Goal: Task Accomplishment & Management: Complete application form

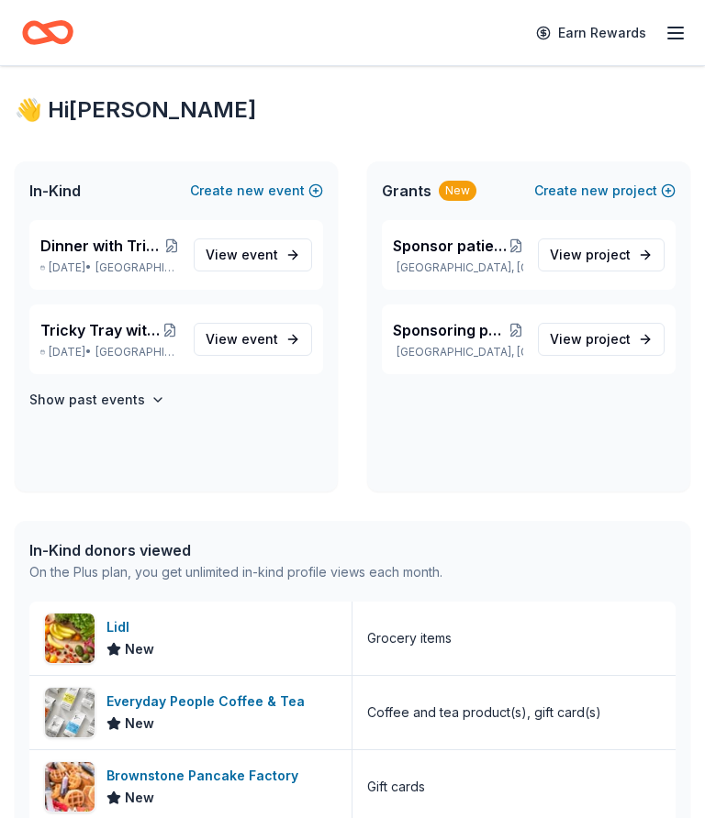
click at [668, 28] on line "button" at bounding box center [675, 28] width 15 height 0
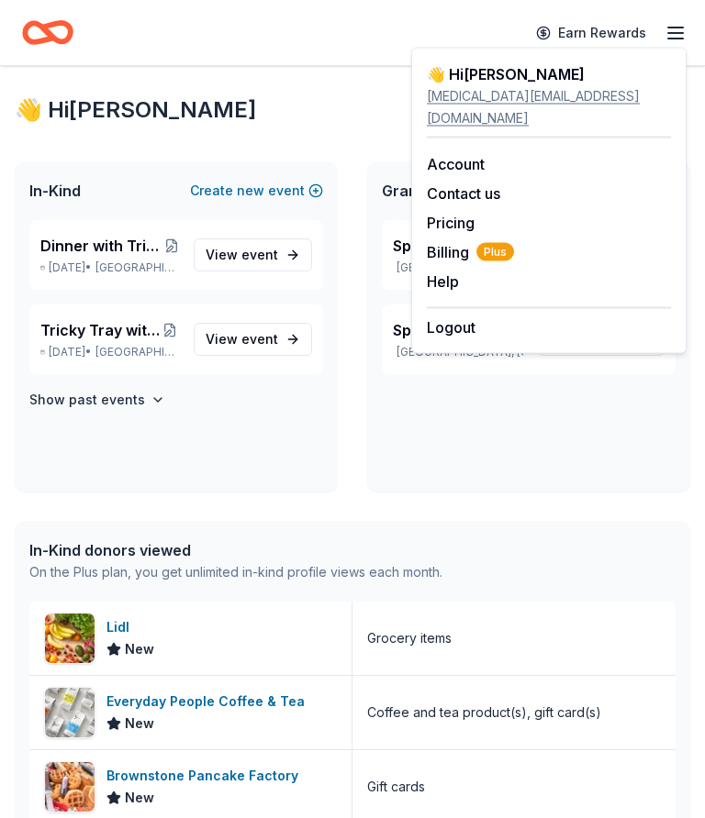
click at [656, 461] on div "Sponsor patients pre and post organ, eye and tissue transplant patients Bergenf…" at bounding box center [528, 356] width 323 height 272
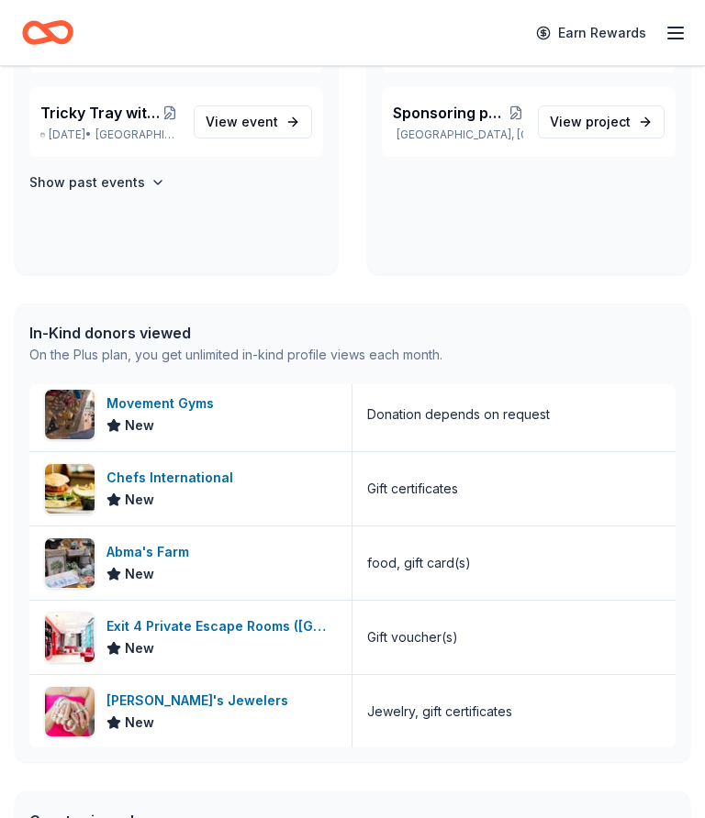
scroll to position [3306, 0]
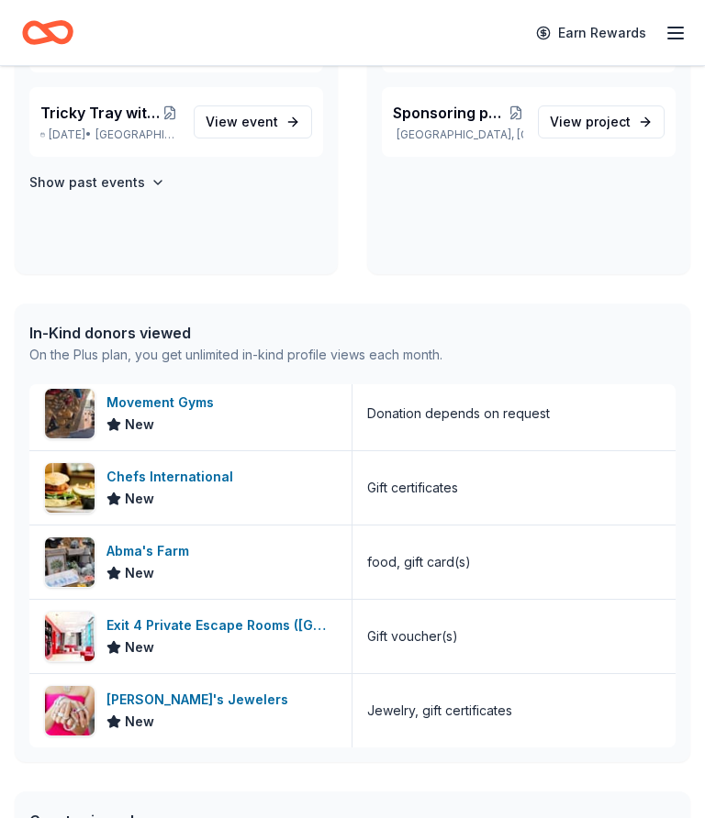
click at [304, 631] on div "Exit 4 Private Escape Rooms (Toms River NJ)" at bounding box center [221, 626] width 230 height 22
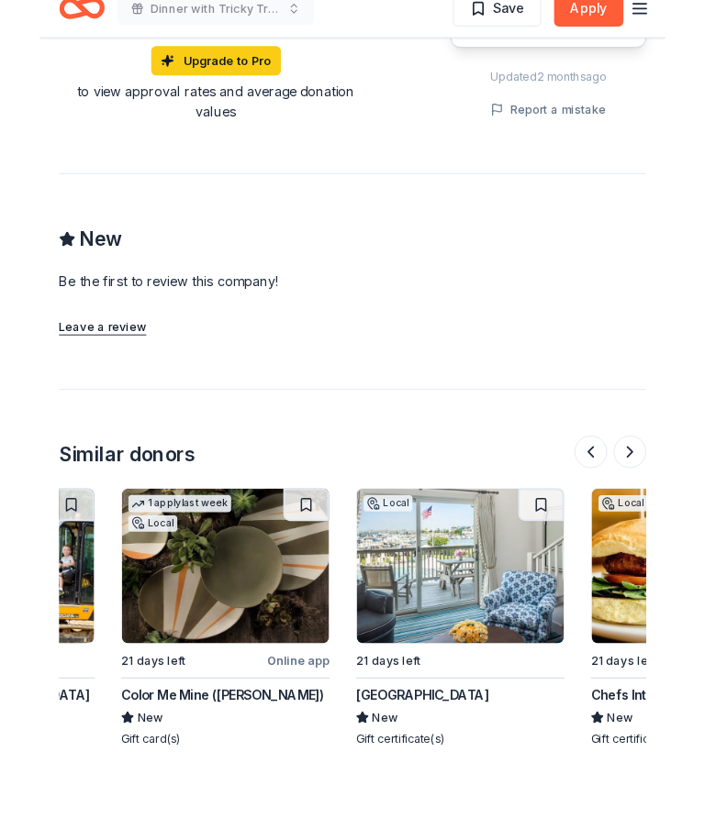
scroll to position [0, 1515]
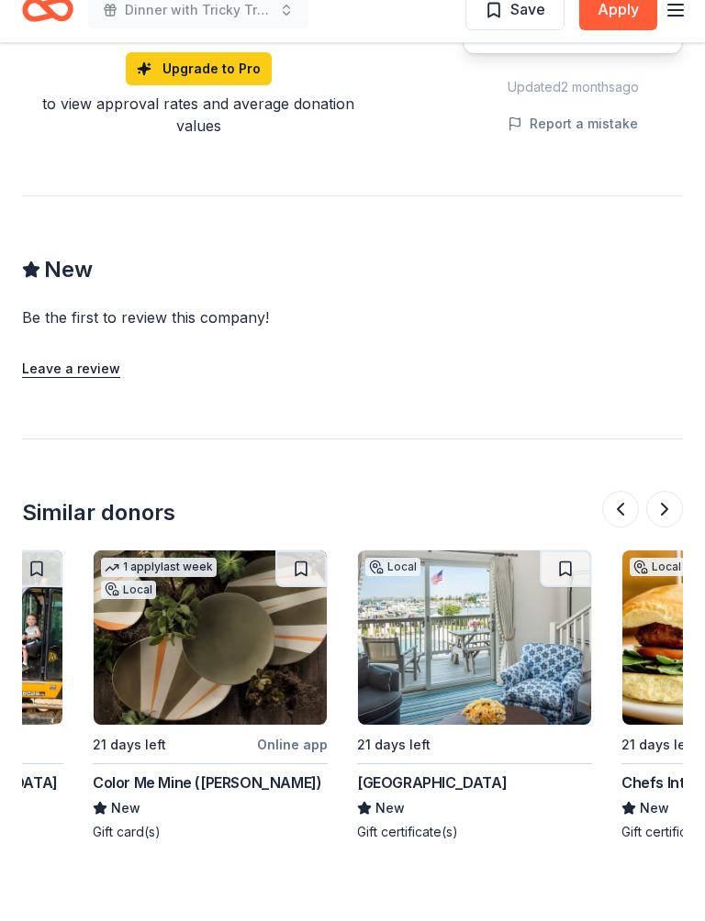
click at [488, 577] on img at bounding box center [474, 660] width 233 height 174
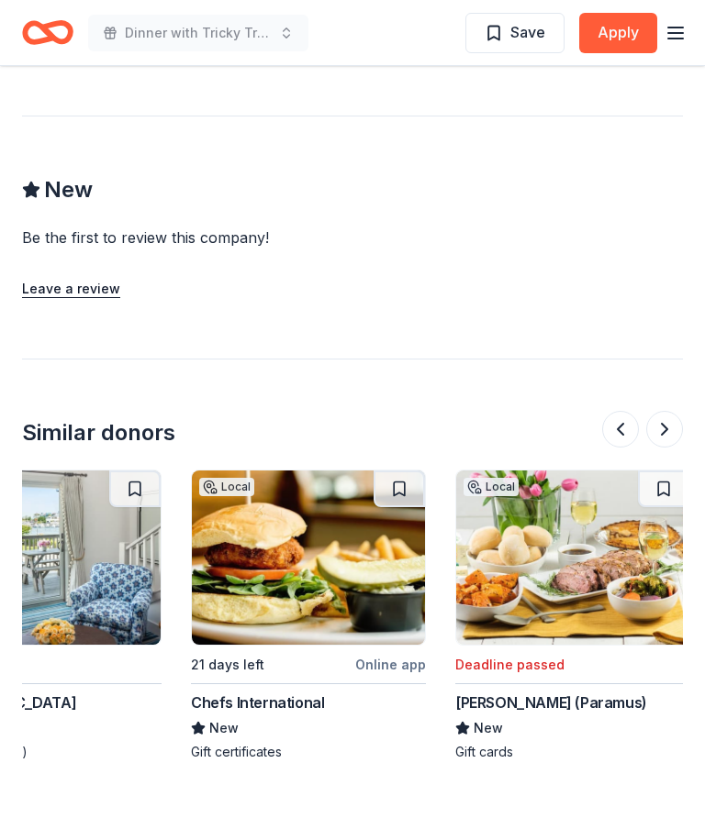
scroll to position [0, 1946]
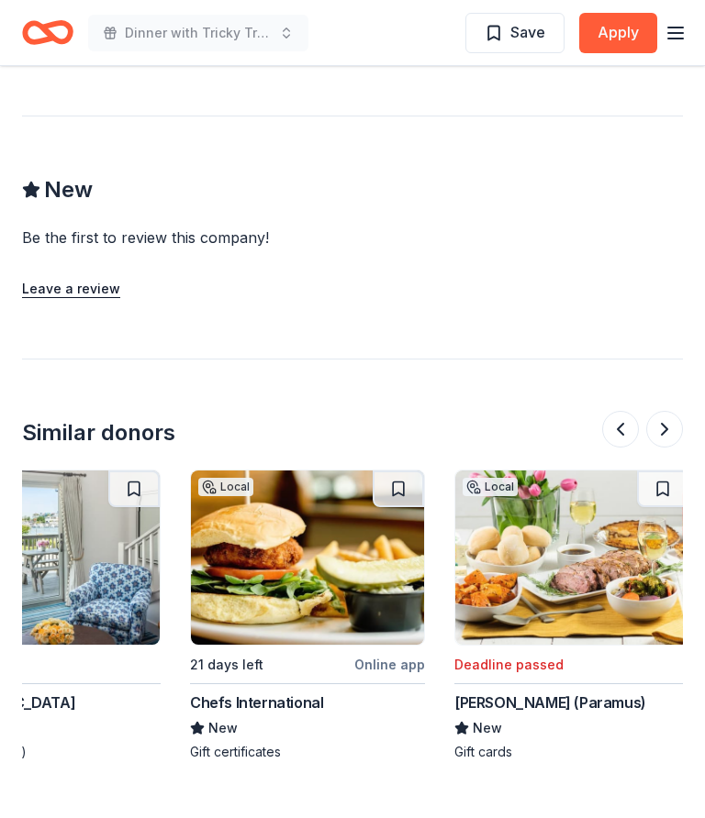
click at [312, 499] on img at bounding box center [307, 558] width 233 height 174
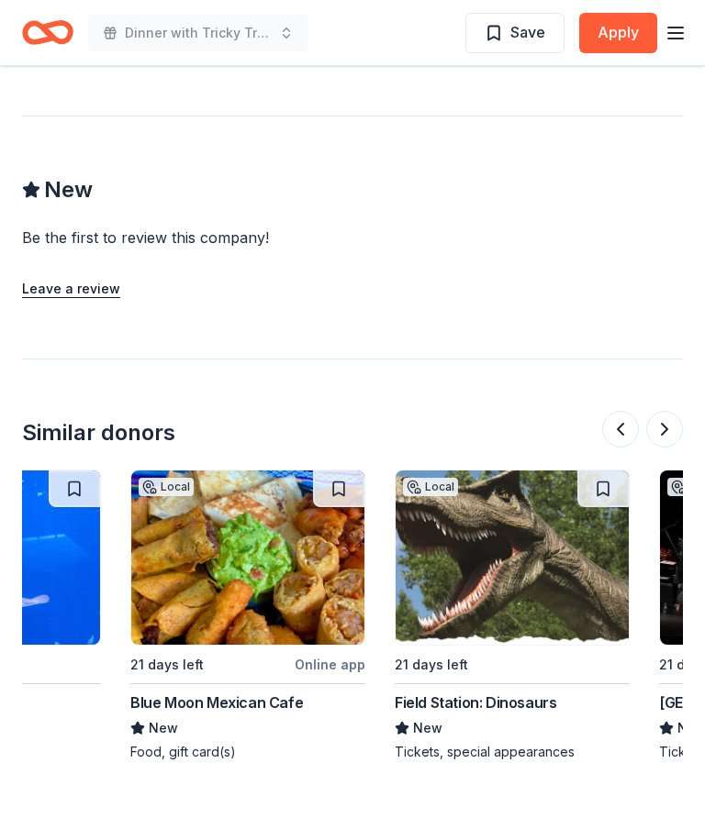
scroll to position [0, 155]
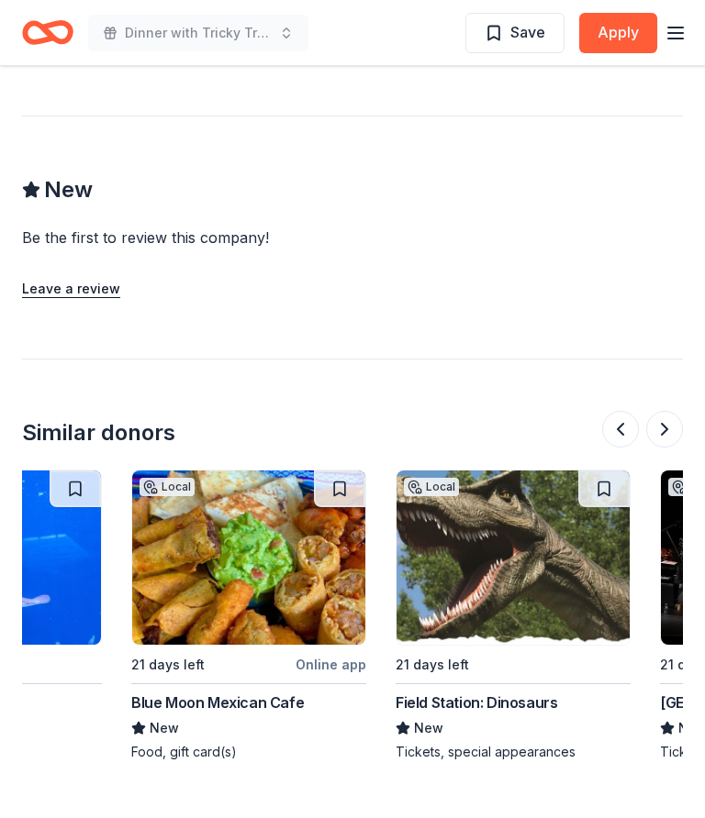
click at [539, 494] on img at bounding box center [512, 558] width 233 height 174
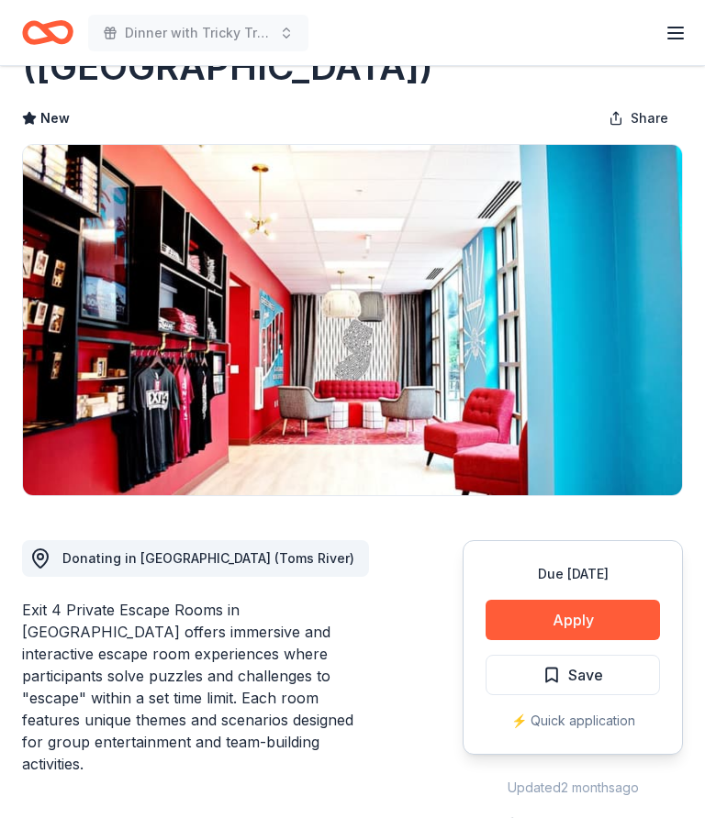
scroll to position [0, 0]
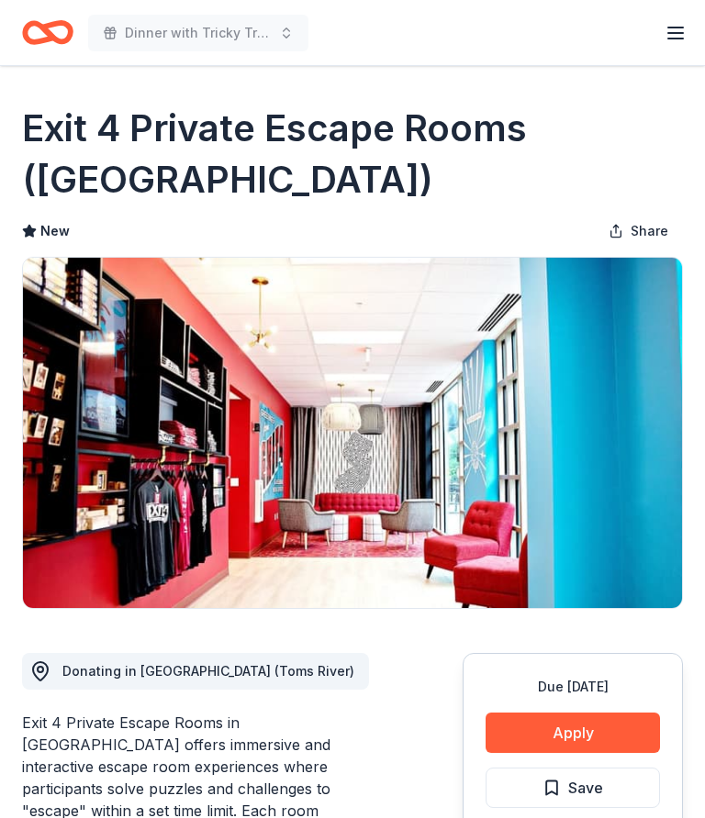
click at [593, 729] on button "Apply" at bounding box center [572, 733] width 174 height 40
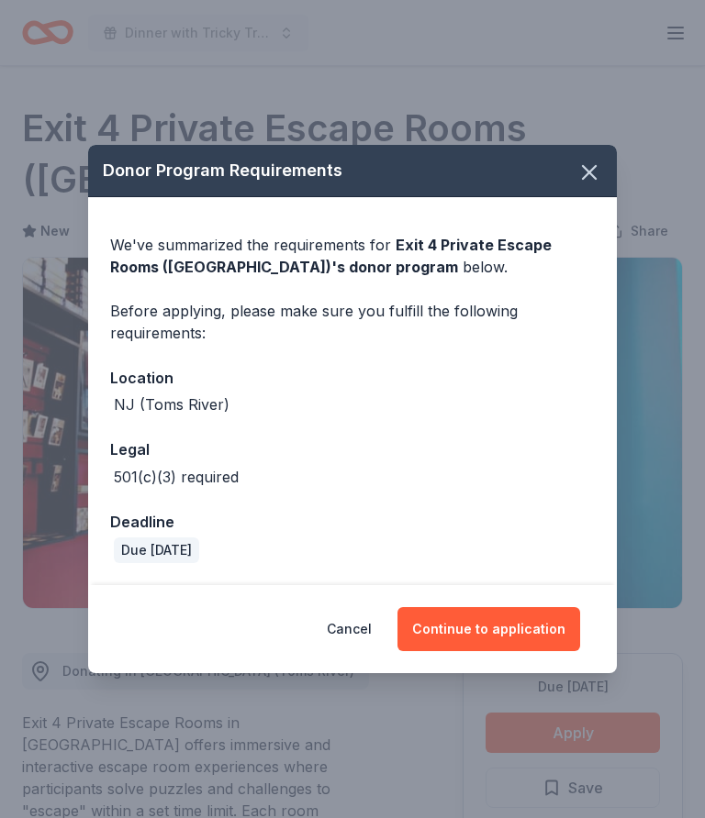
click at [506, 651] on button "Continue to application" at bounding box center [488, 629] width 183 height 44
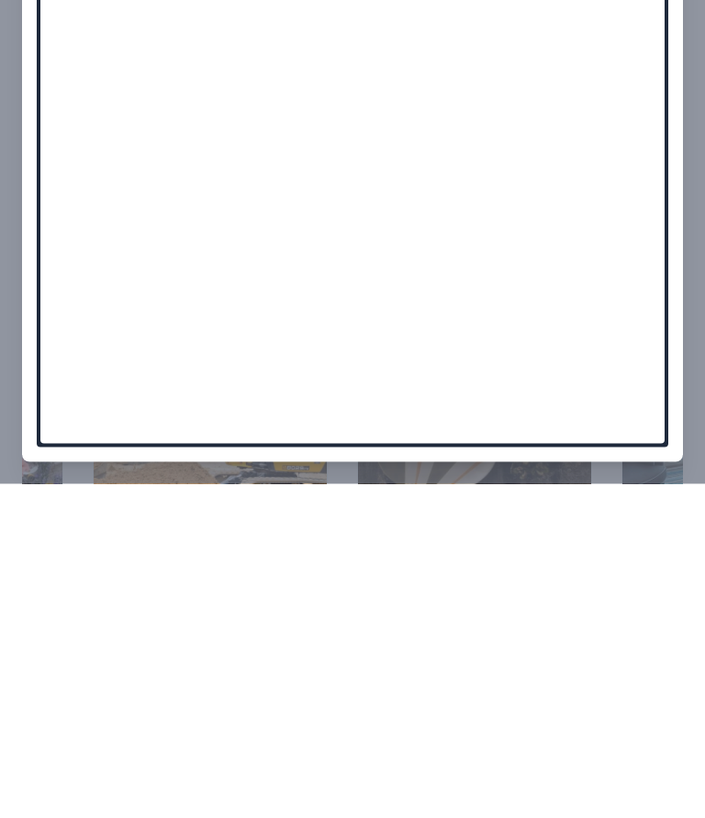
scroll to position [1750, 0]
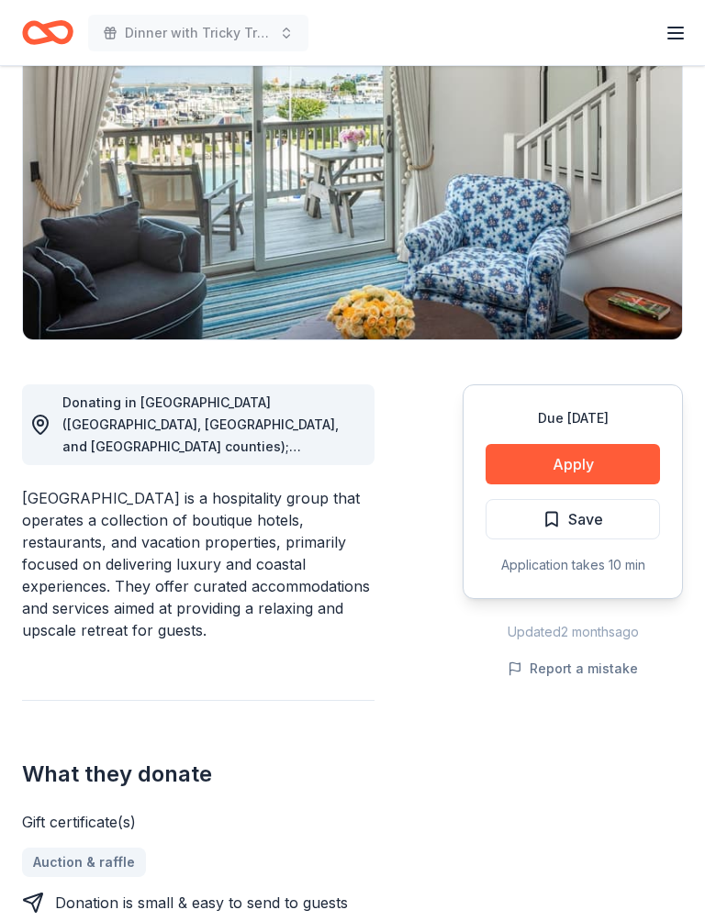
scroll to position [217, 0]
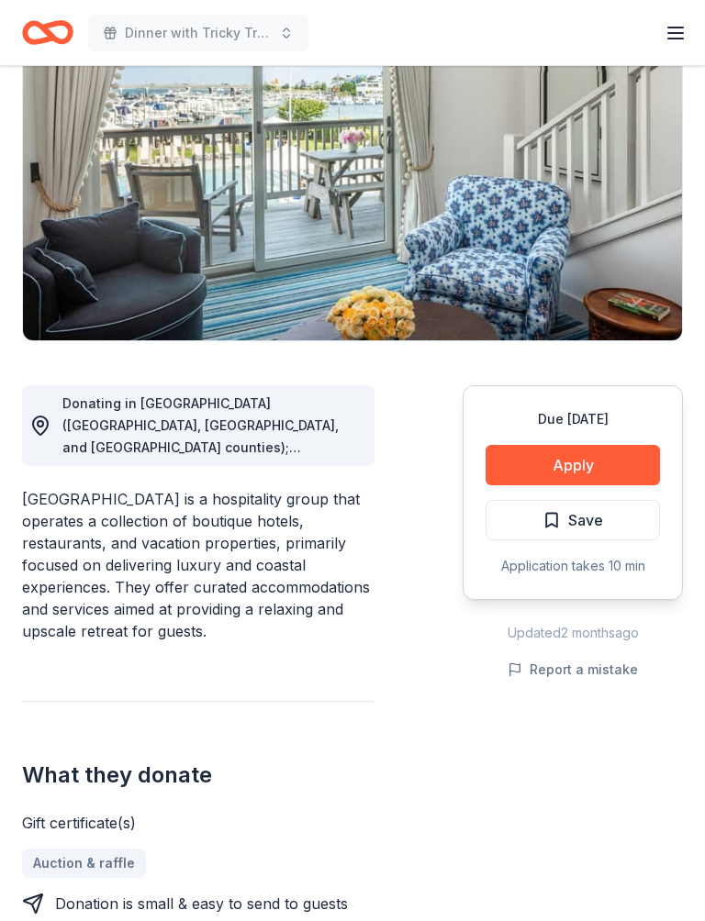
click at [588, 456] on button "Apply" at bounding box center [572, 465] width 174 height 40
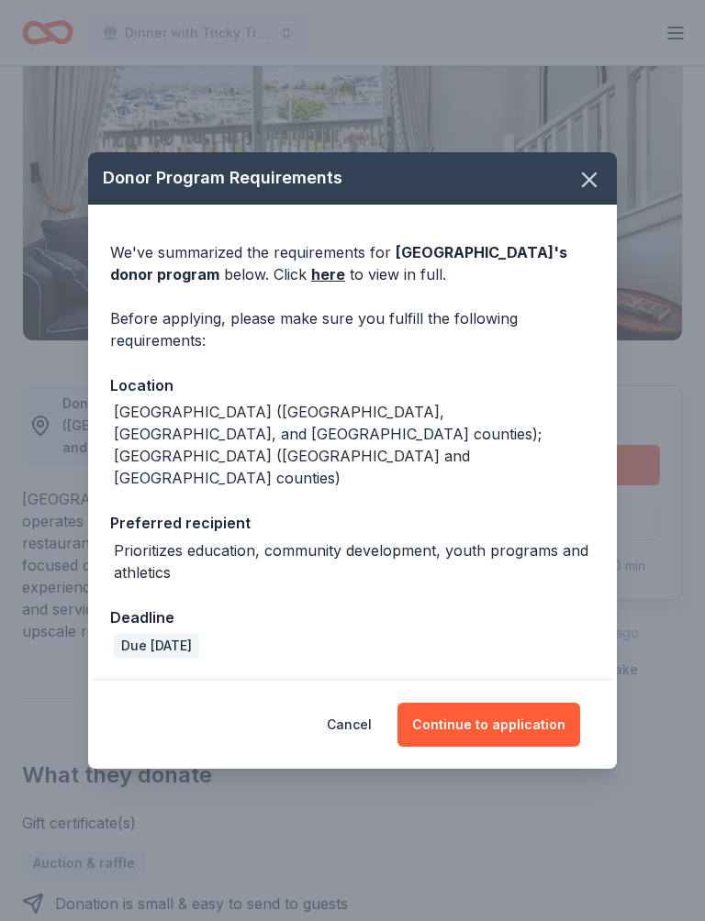
click at [494, 706] on button "Continue to application" at bounding box center [488, 725] width 183 height 44
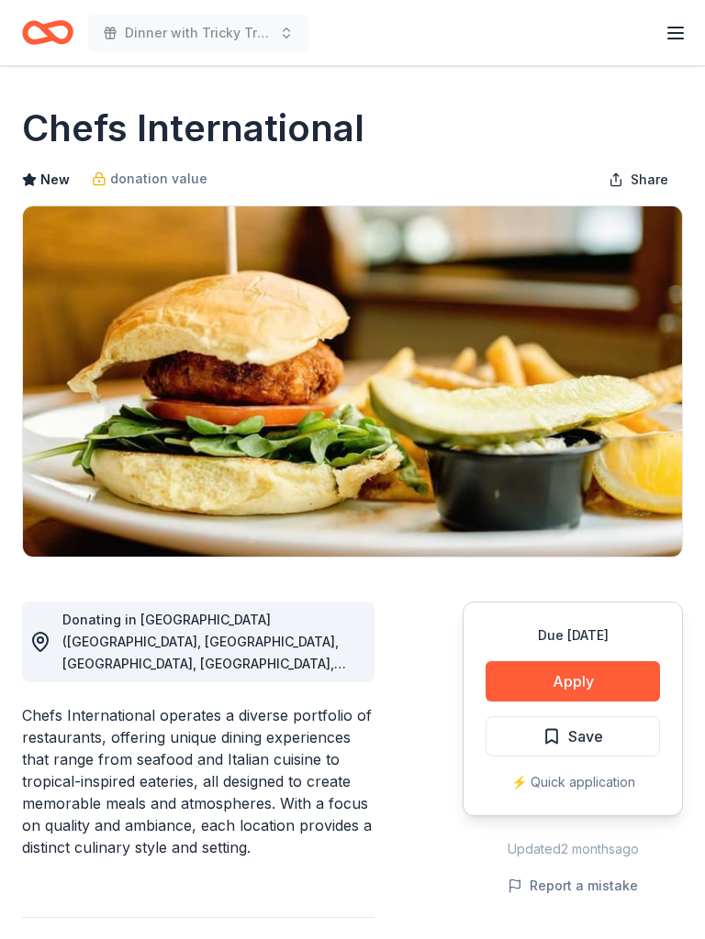
click at [580, 678] on button "Apply" at bounding box center [572, 681] width 174 height 40
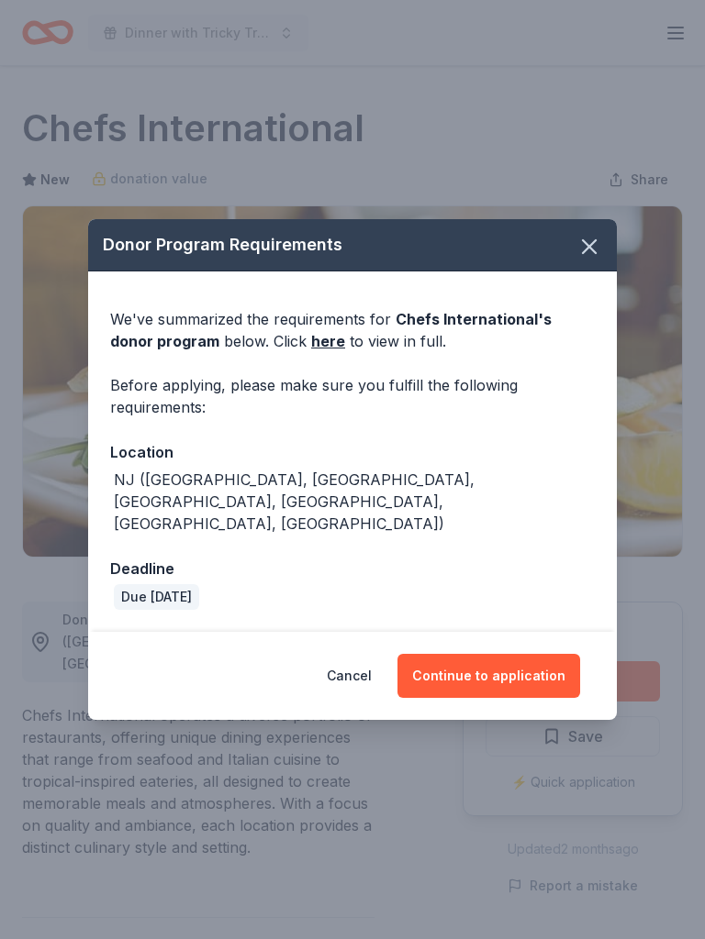
click at [501, 654] on button "Continue to application" at bounding box center [488, 676] width 183 height 44
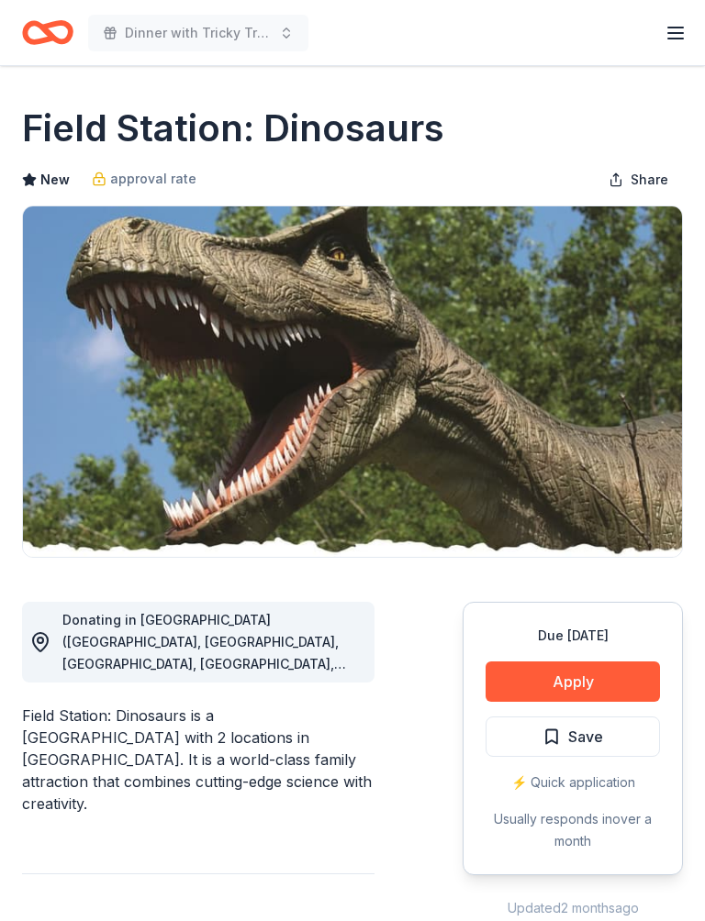
click at [589, 685] on button "Apply" at bounding box center [572, 681] width 174 height 40
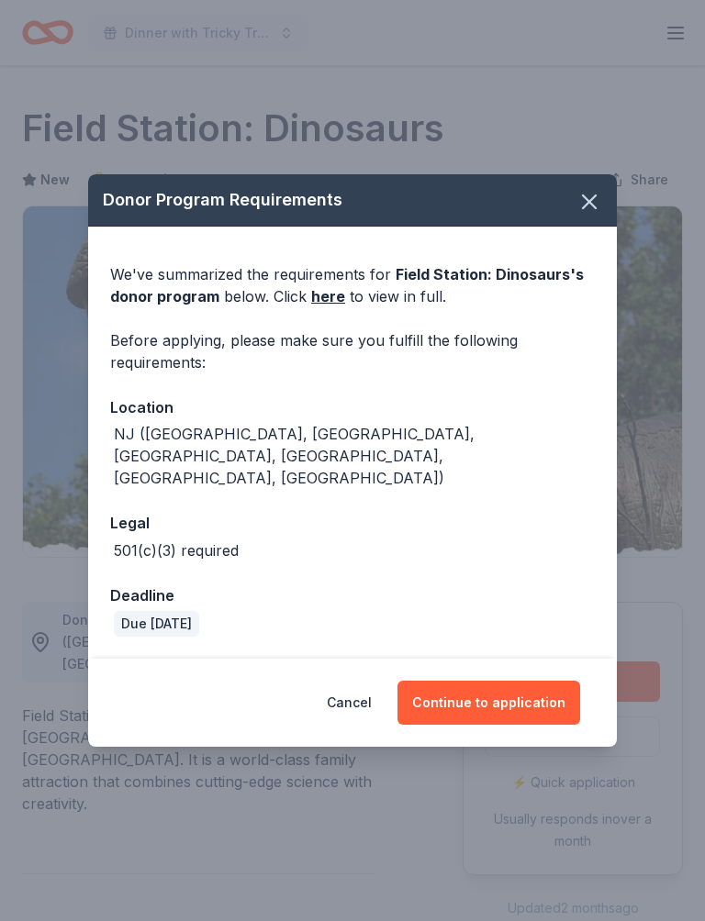
click at [506, 687] on button "Continue to application" at bounding box center [488, 703] width 183 height 44
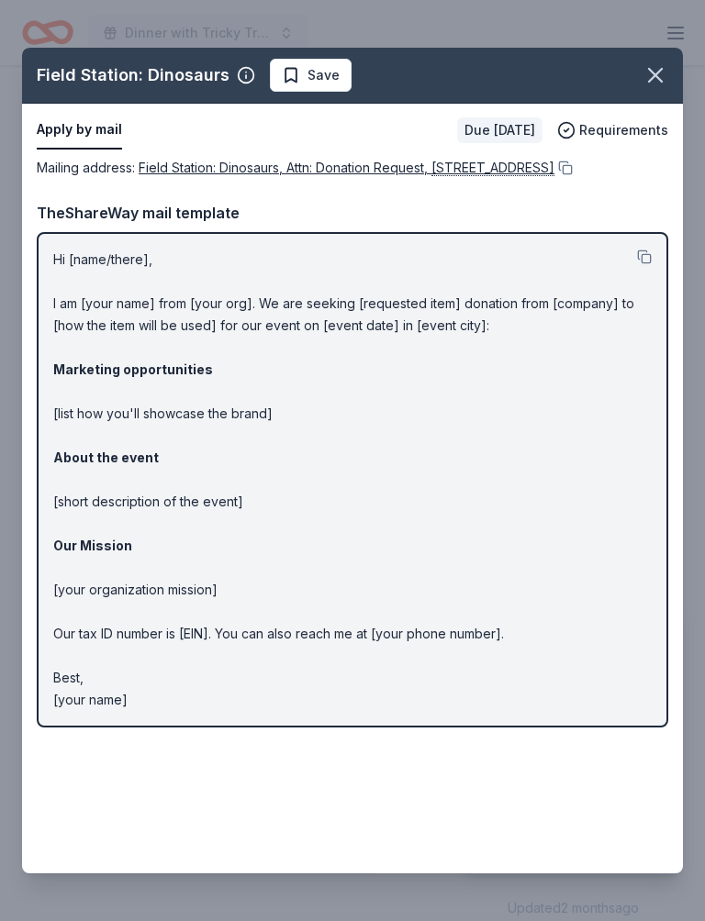
click at [245, 439] on p "Hi [name/there], I am [your name] from [your org]. We are seeking [requested it…" at bounding box center [352, 480] width 598 height 462
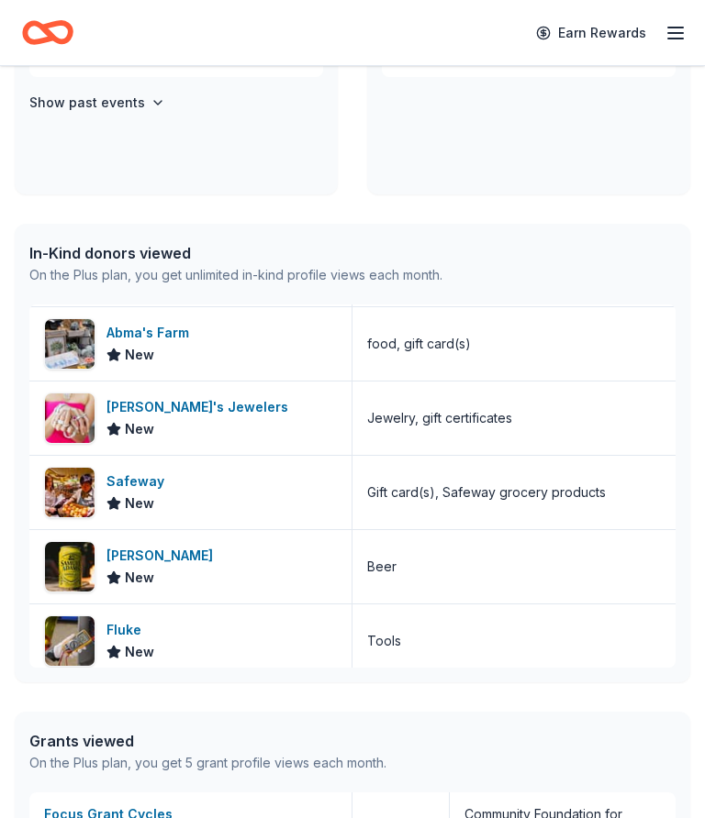
scroll to position [3669, 0]
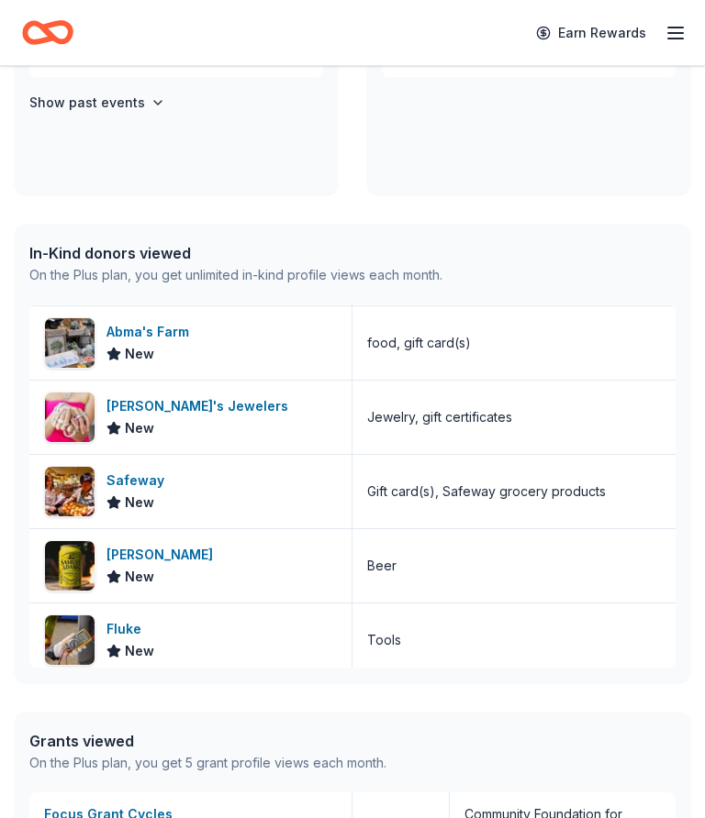
click at [673, 33] on line "button" at bounding box center [675, 33] width 15 height 0
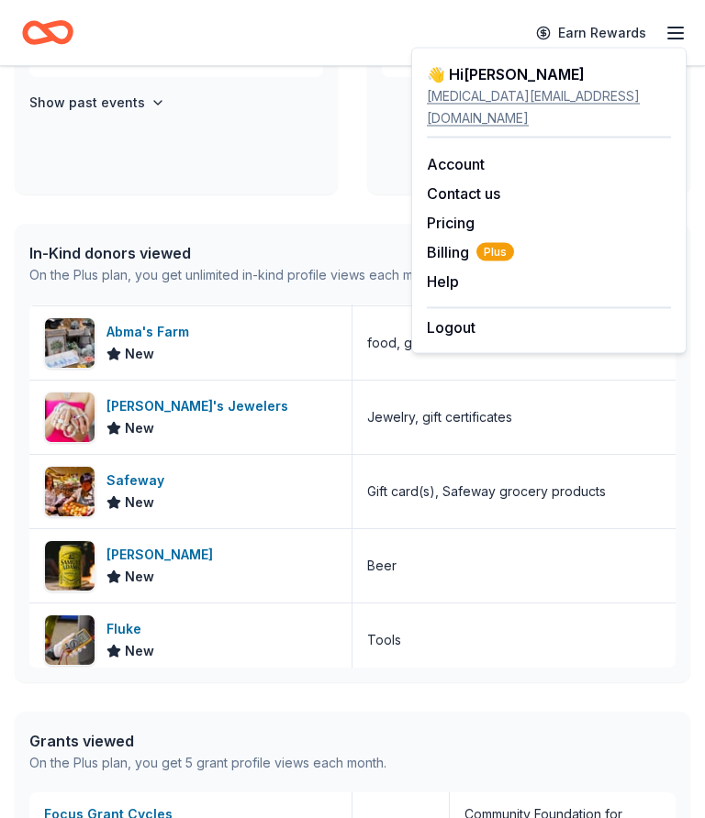
click at [461, 155] on link "Account" at bounding box center [456, 164] width 58 height 18
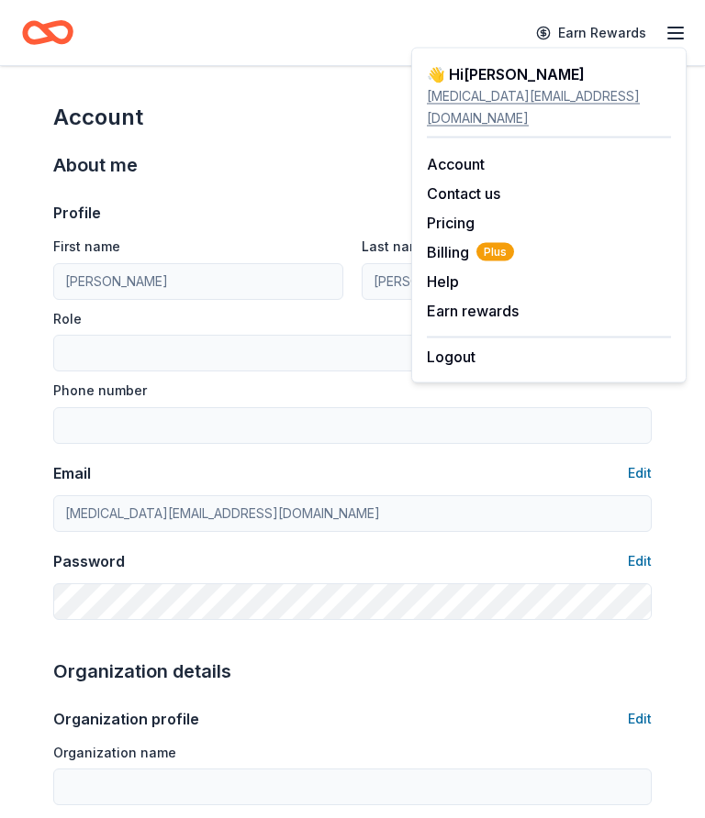
click at [515, 463] on div "Email Edit" at bounding box center [352, 473] width 598 height 22
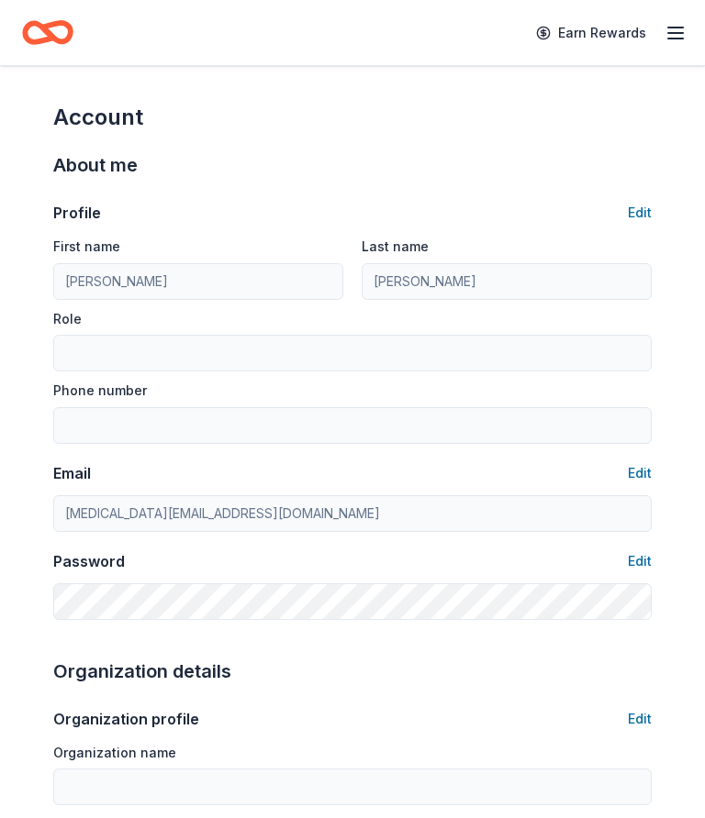
click at [674, 28] on line "button" at bounding box center [675, 28] width 15 height 0
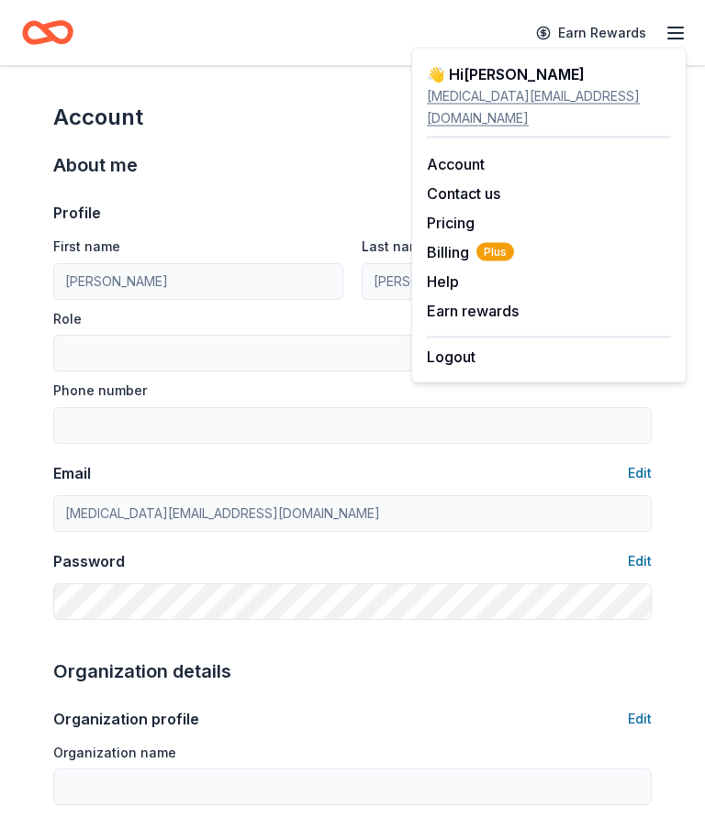
click at [504, 76] on div "👋 Hi Karyn" at bounding box center [549, 74] width 244 height 22
click at [476, 243] on span "Plus" at bounding box center [495, 252] width 38 height 18
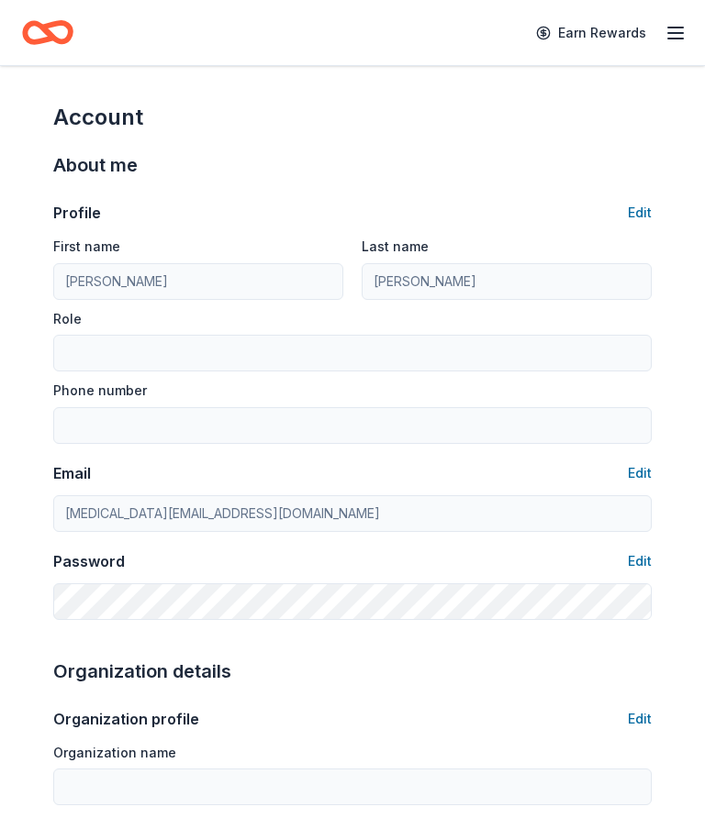
click at [682, 31] on icon "button" at bounding box center [675, 33] width 22 height 22
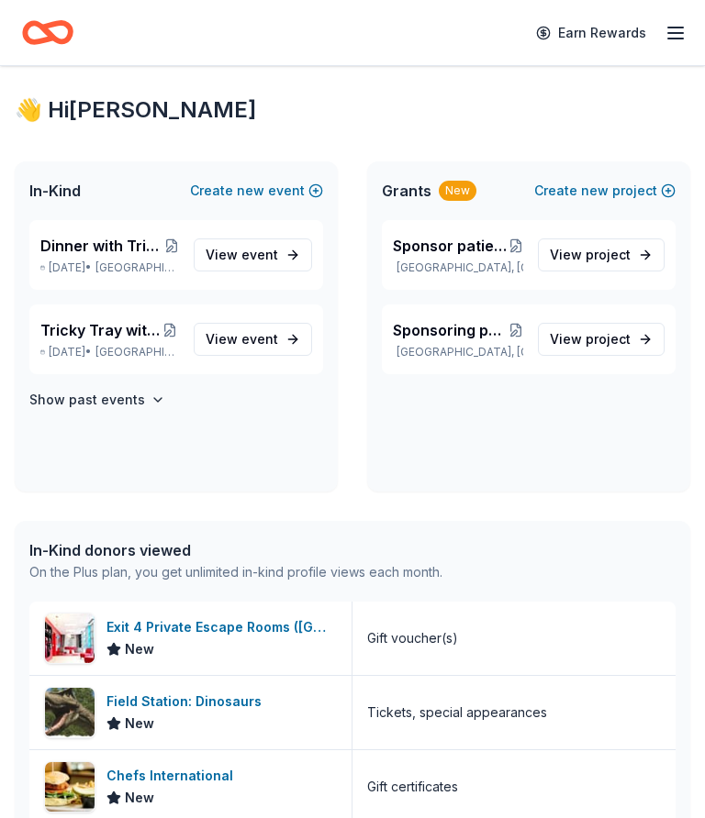
click at [250, 333] on span "event" at bounding box center [259, 339] width 37 height 16
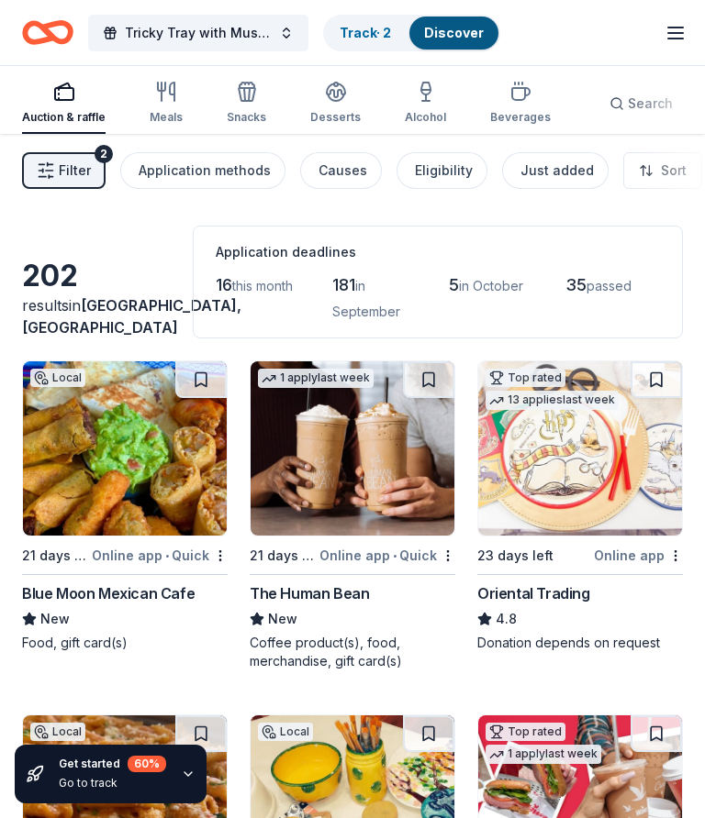
click at [283, 29] on button "Tricky Tray with Music and Dinner" at bounding box center [198, 33] width 220 height 37
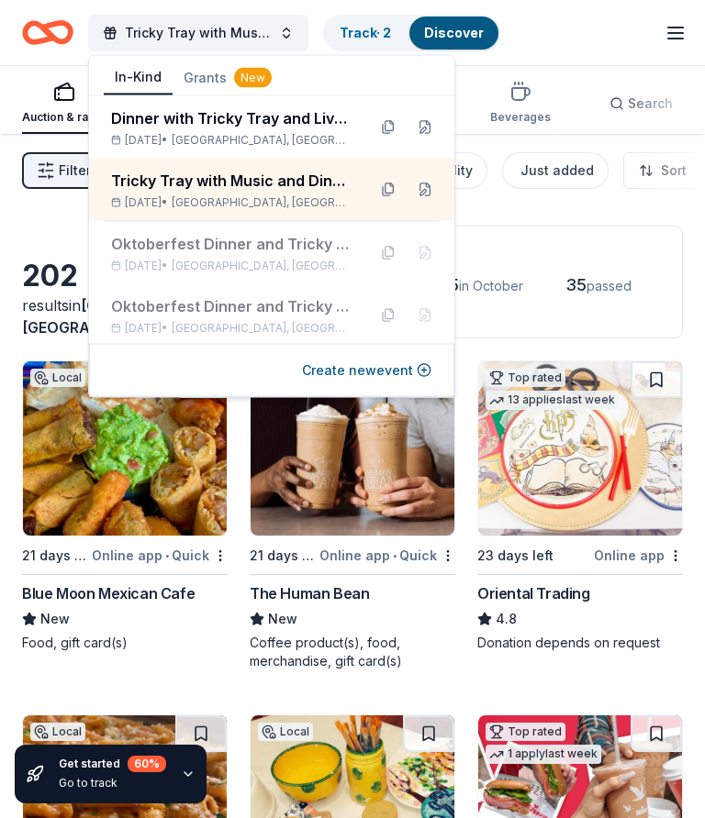
click at [300, 121] on div "Dinner with Tricky Tray and Live Entertainment . Featuring cuisine from local r…" at bounding box center [231, 118] width 240 height 22
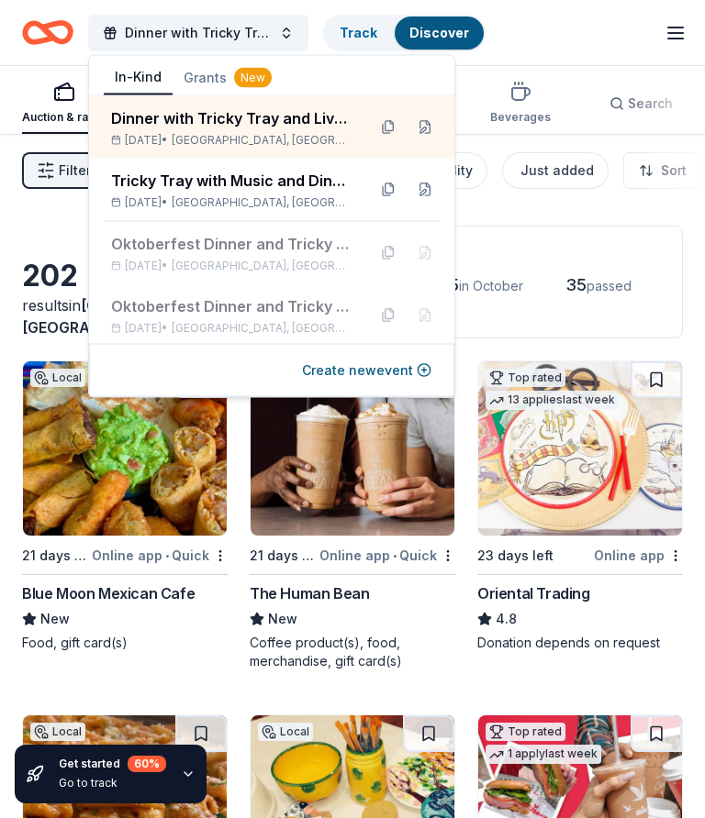
click at [308, 175] on div "Tricky Tray with Music and Dinner" at bounding box center [231, 181] width 240 height 22
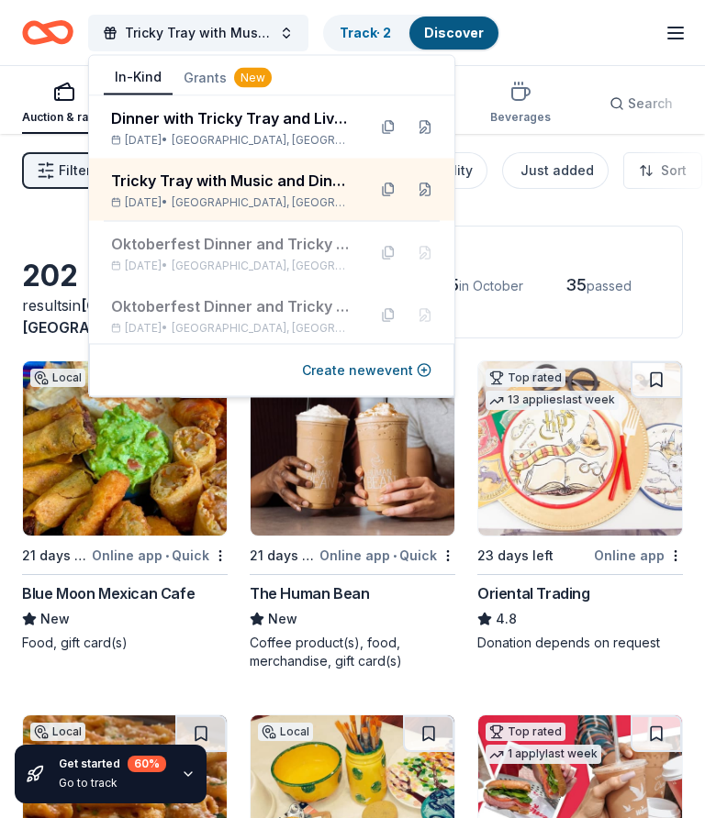
click at [305, 184] on div "Tricky Tray with Music and Dinner" at bounding box center [231, 181] width 240 height 22
click at [682, 309] on div "Application deadlines 16 this month 181 in September 5 in October 35 passed" at bounding box center [438, 282] width 490 height 113
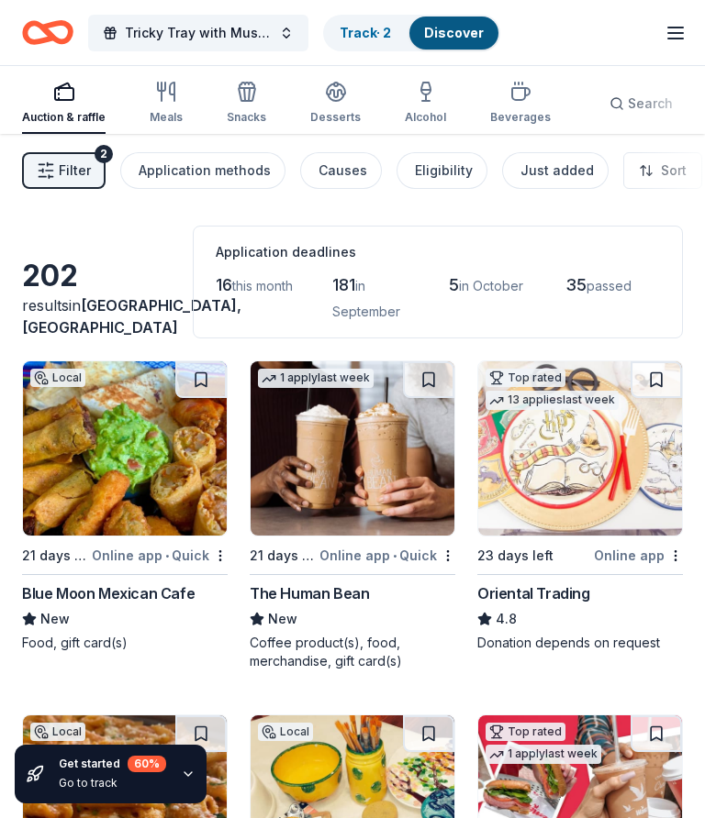
click at [268, 32] on span "Tricky Tray with Music and Dinner" at bounding box center [198, 33] width 147 height 22
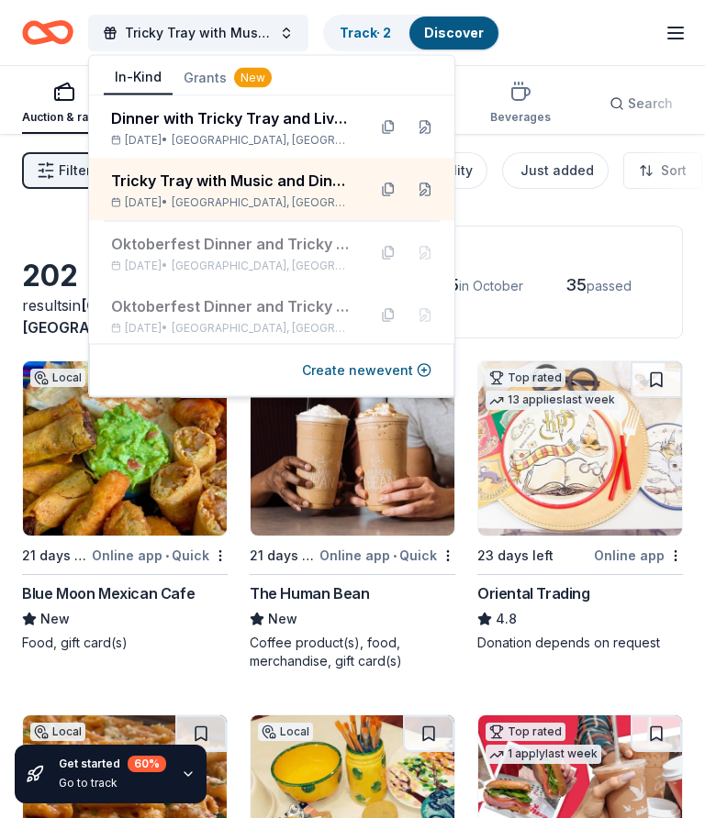
click at [261, 128] on div "Dinner with Tricky Tray and Live Entertainment . Featuring cuisine from local r…" at bounding box center [231, 118] width 240 height 22
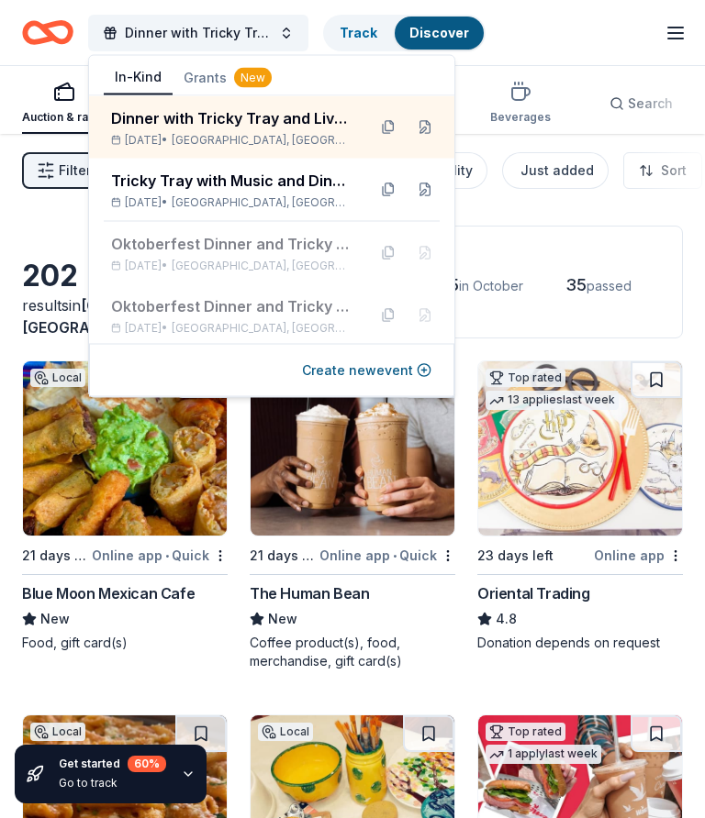
click at [673, 33] on line "button" at bounding box center [675, 33] width 15 height 0
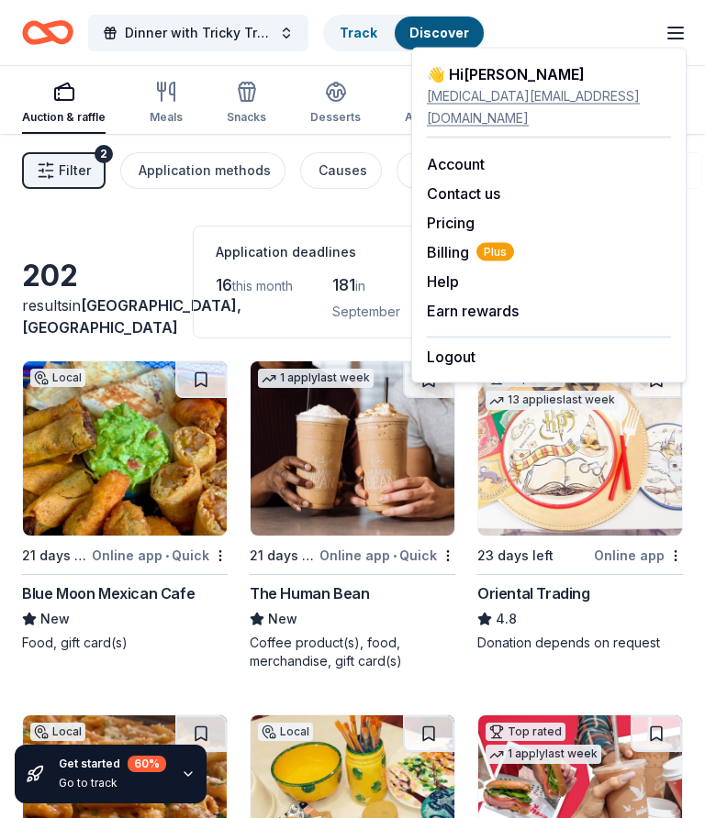
click at [464, 155] on link "Account" at bounding box center [456, 164] width 58 height 18
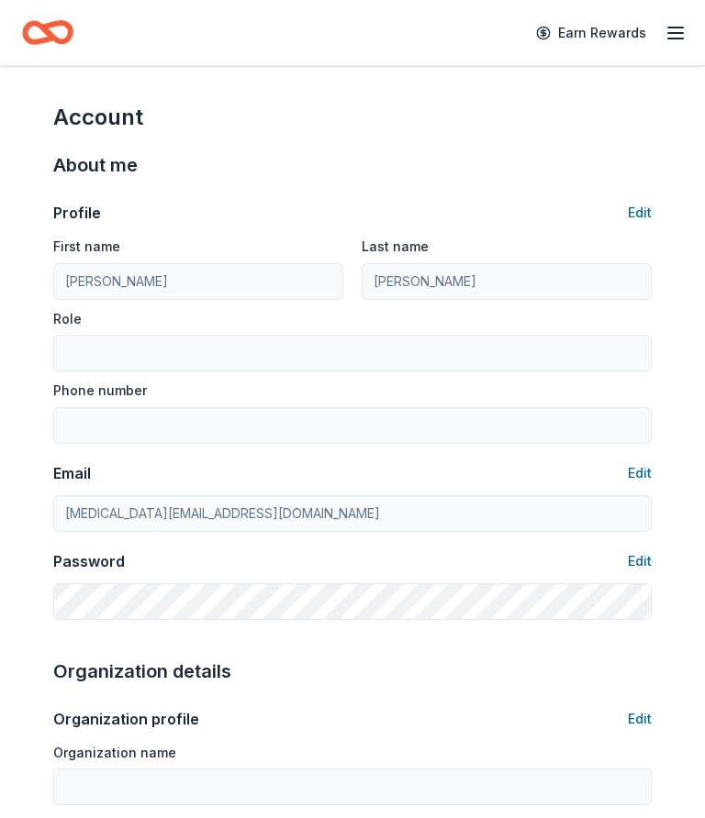
click at [678, 30] on icon "button" at bounding box center [675, 33] width 22 height 22
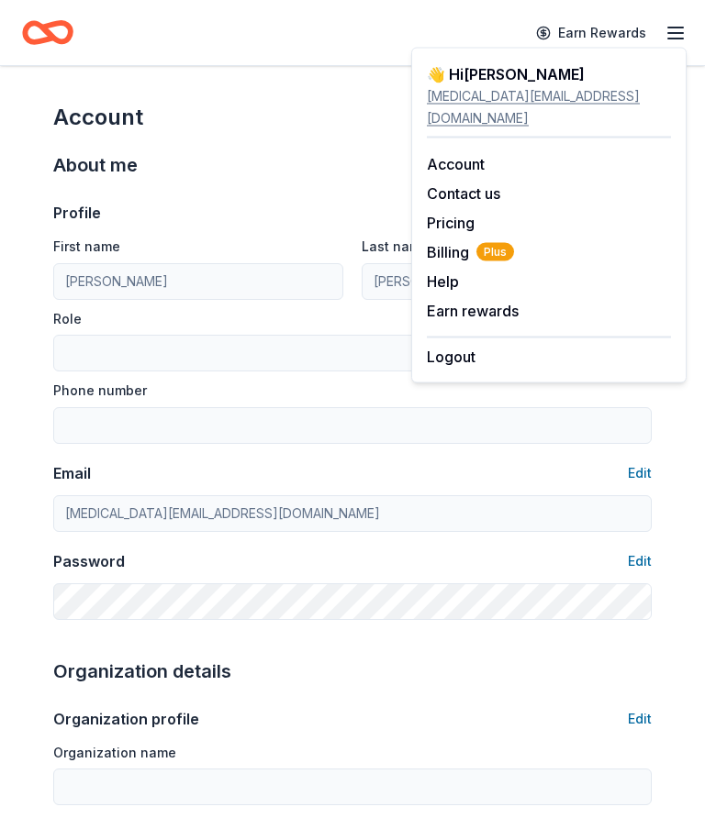
click at [459, 214] on link "Pricing" at bounding box center [451, 223] width 48 height 18
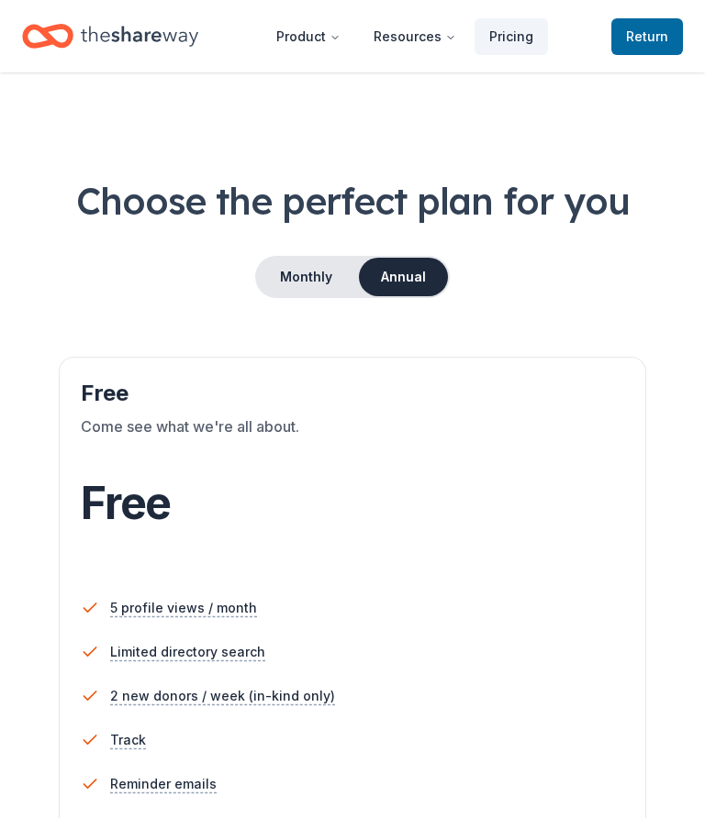
click at [655, 40] on span "Return to TheShareWay" at bounding box center [647, 37] width 42 height 22
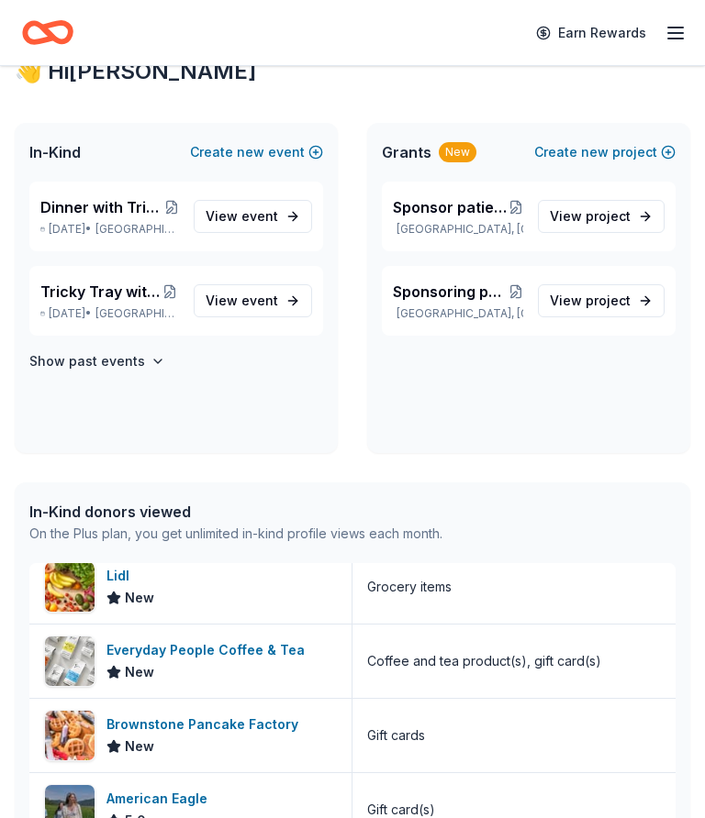
scroll to position [311, 0]
click at [213, 733] on div "Brownstone Pancake Factory" at bounding box center [205, 724] width 199 height 22
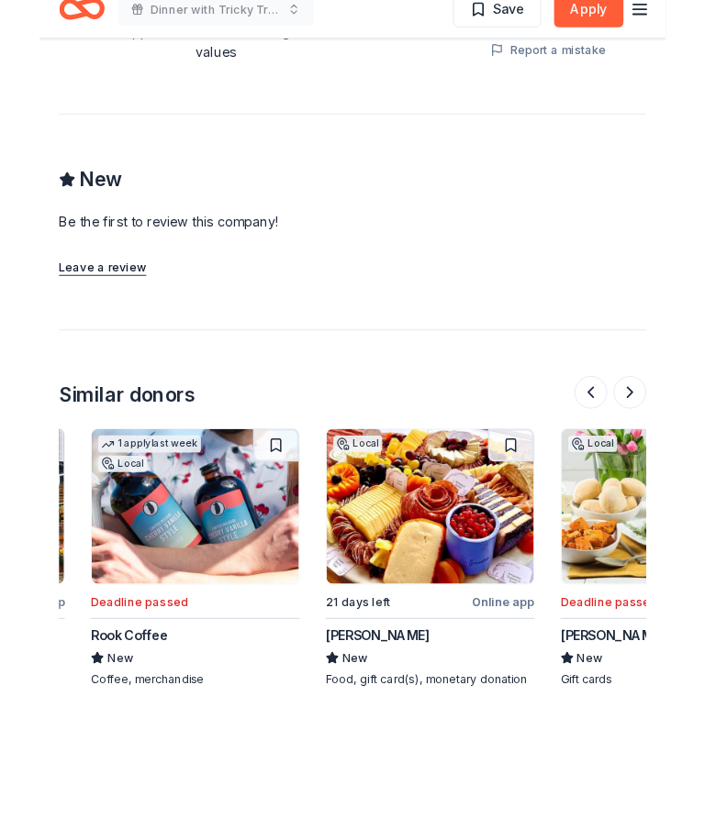
scroll to position [0, 1550]
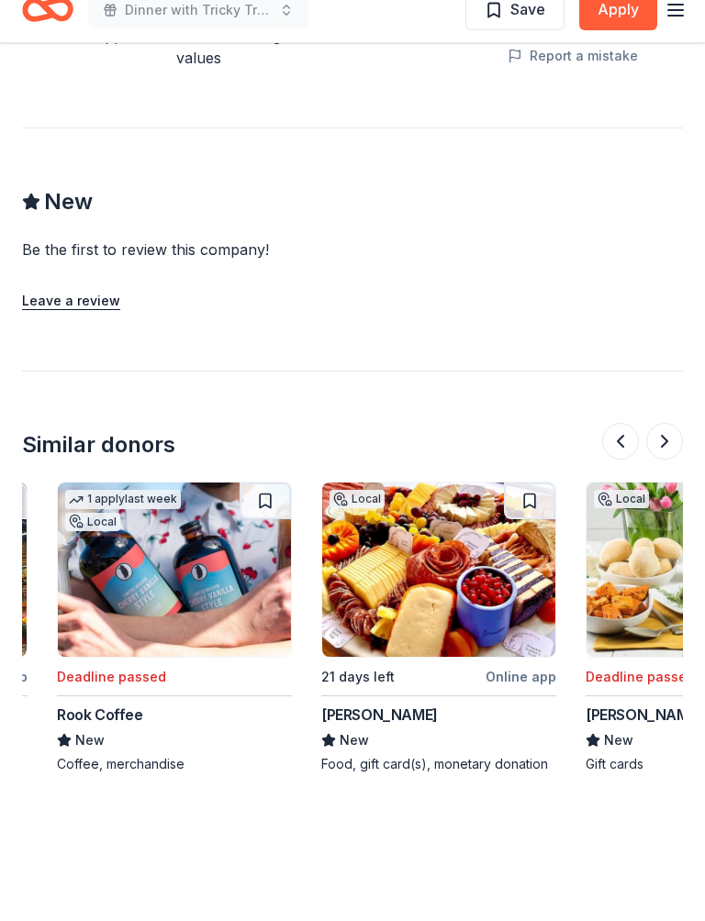
click at [447, 537] on img at bounding box center [438, 593] width 233 height 174
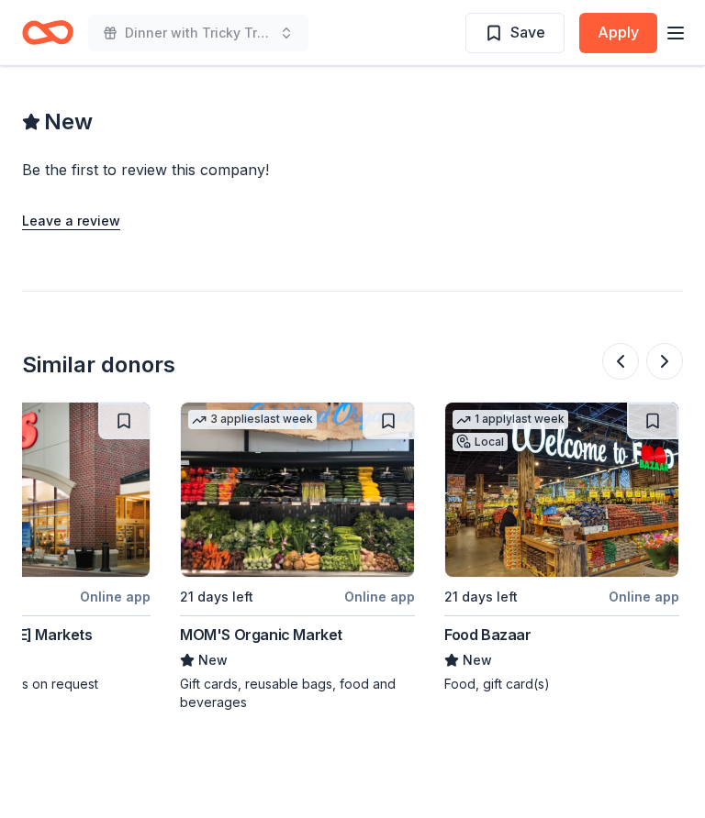
scroll to position [0, 907]
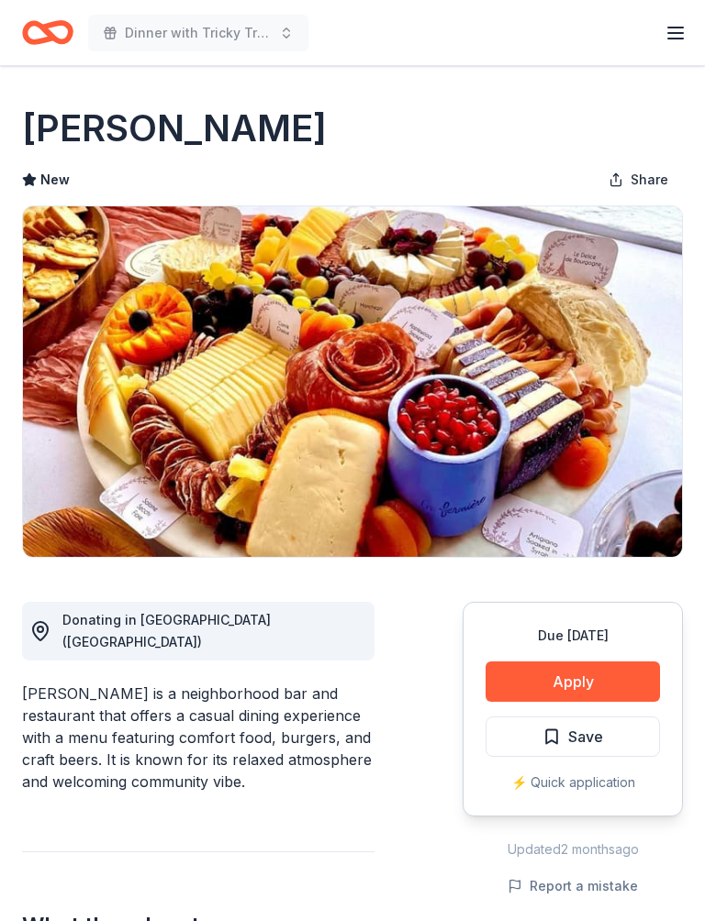
click at [585, 679] on button "Apply" at bounding box center [572, 681] width 174 height 40
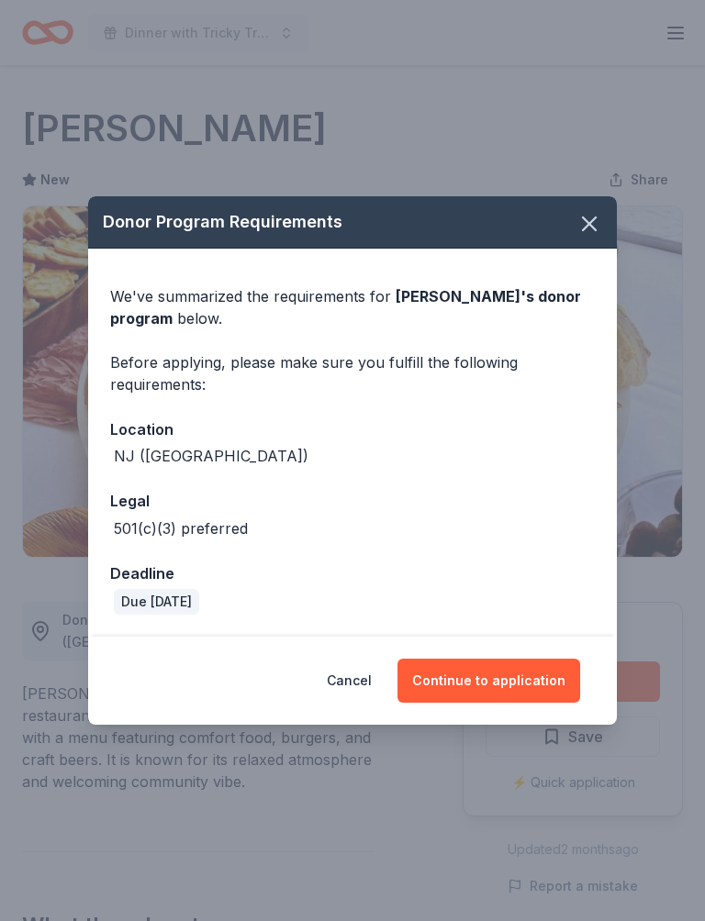
click at [510, 683] on button "Continue to application" at bounding box center [488, 681] width 183 height 44
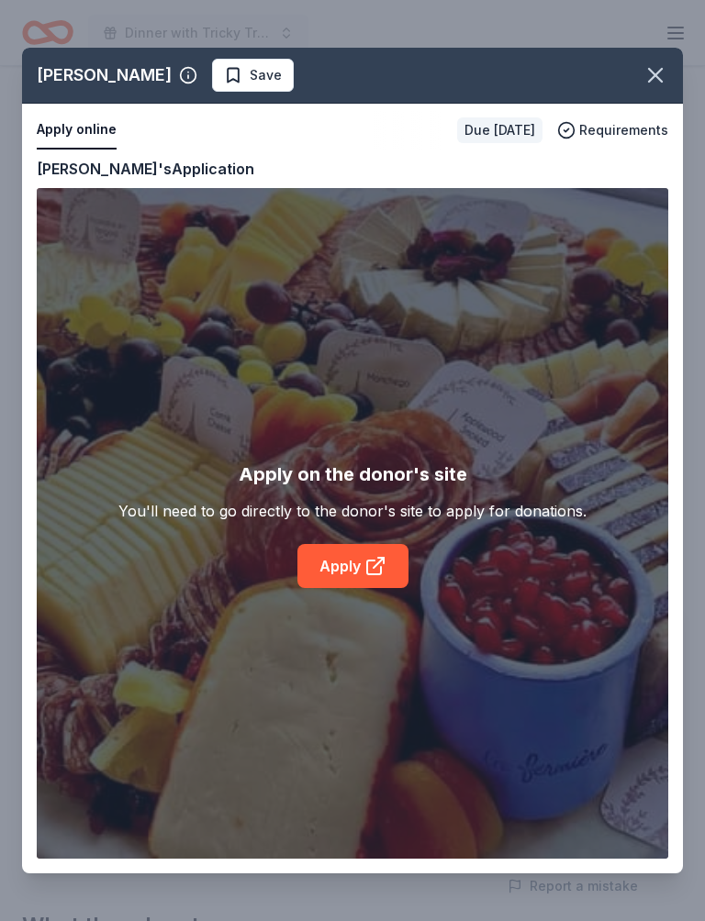
click at [364, 561] on icon at bounding box center [375, 566] width 22 height 22
